Goal: Task Accomplishment & Management: Complete application form

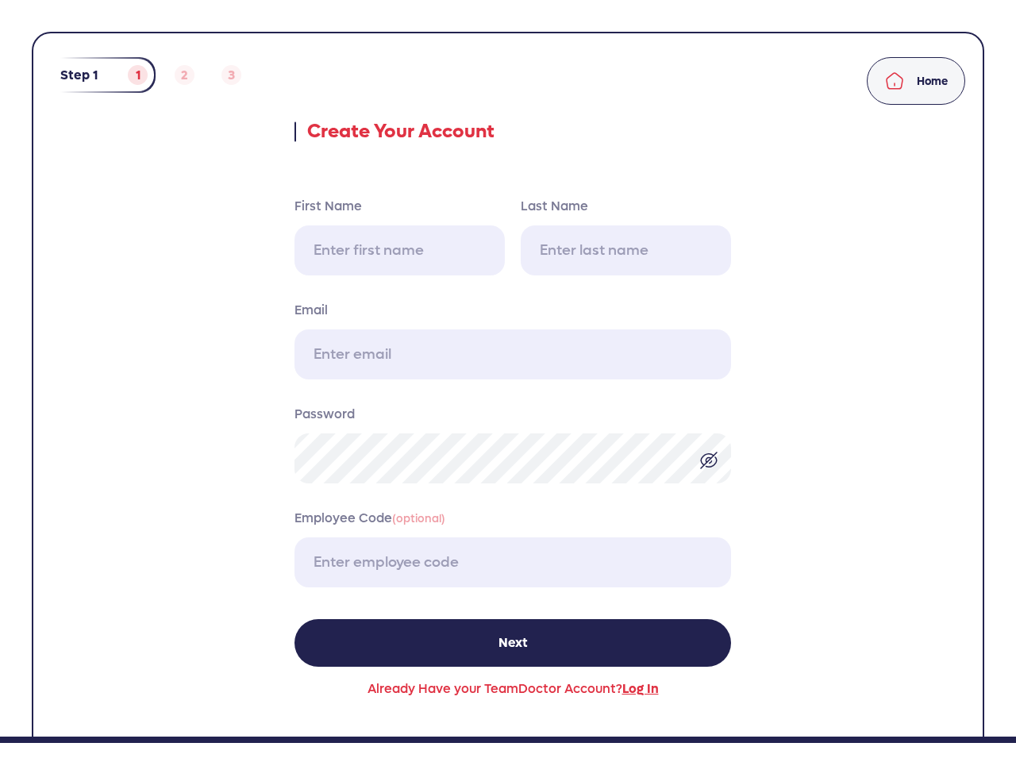
click at [709, 459] on img at bounding box center [708, 460] width 19 height 19
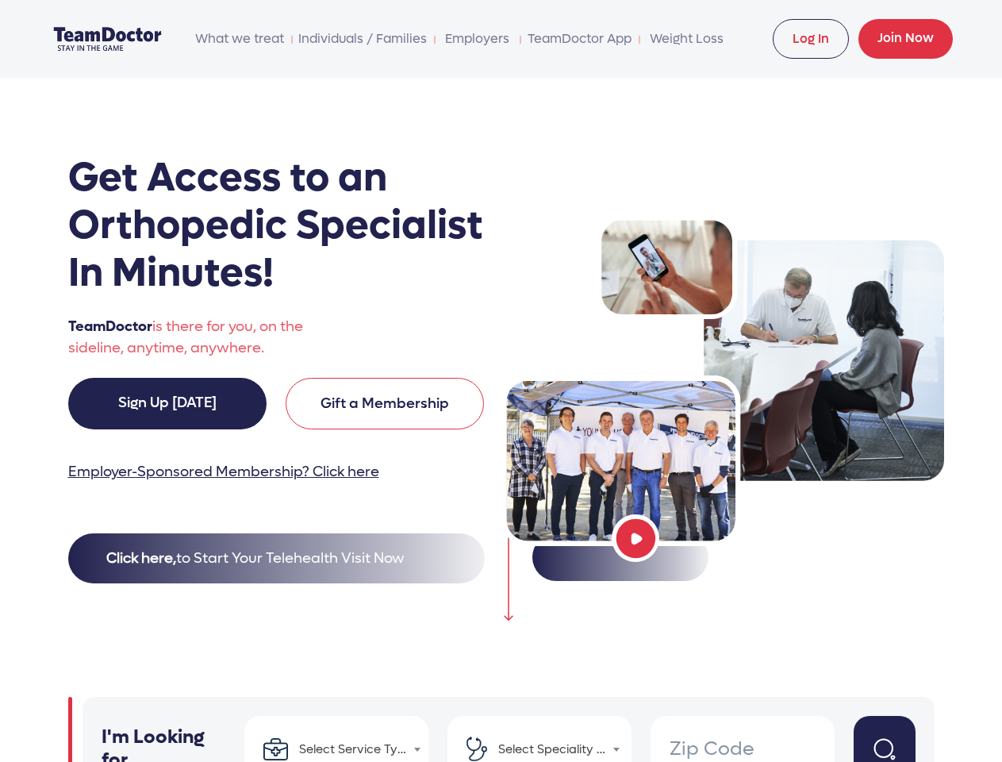
click at [240, 39] on span "What we treat" at bounding box center [239, 39] width 91 height 32
click at [580, 39] on link "TeamDoctor App" at bounding box center [579, 39] width 106 height 32
click at [276, 558] on button "Click here, to Start Your Telehealth Visit Now" at bounding box center [276, 558] width 417 height 50
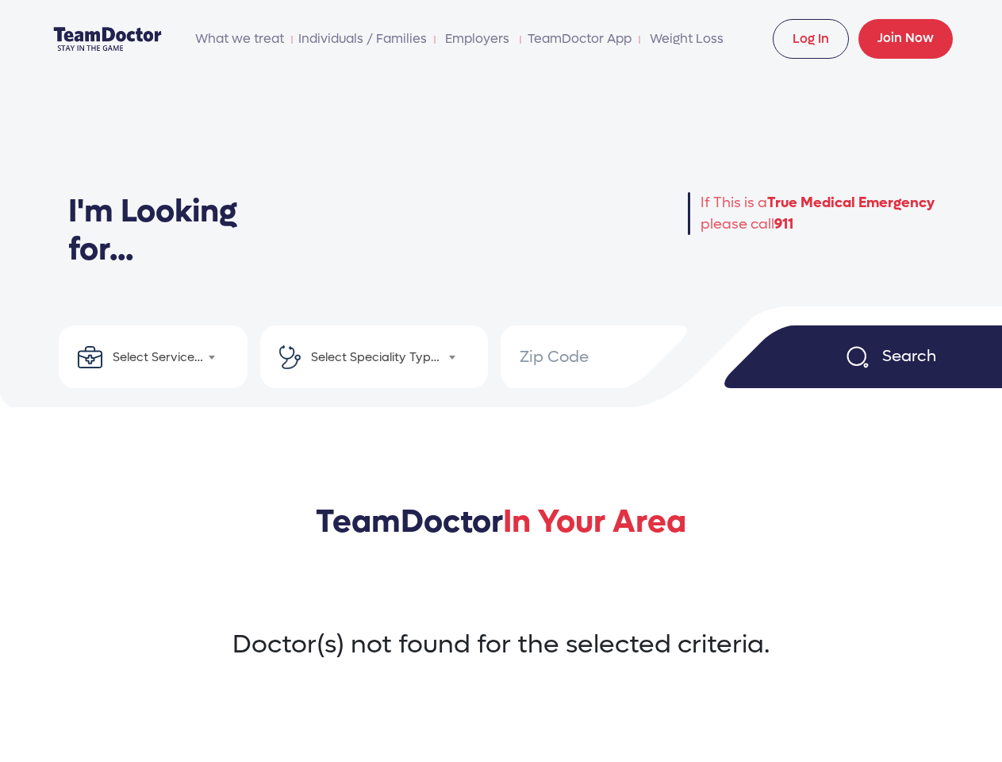
click at [636, 538] on h2 "TeamDoctor In Your Area" at bounding box center [501, 540] width 977 height 76
